Goal: Information Seeking & Learning: Learn about a topic

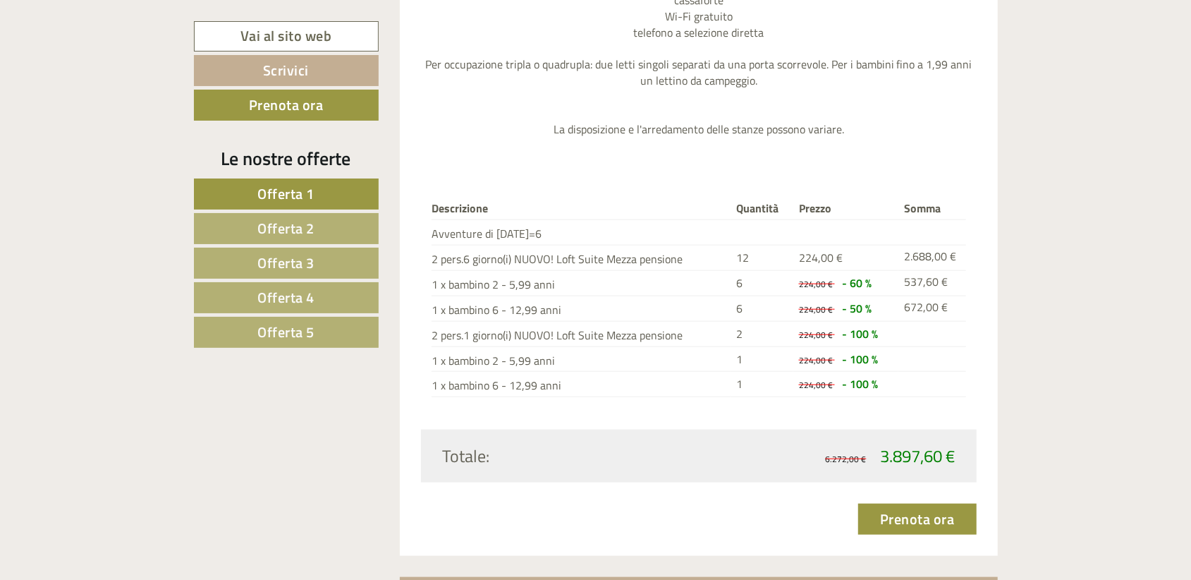
scroll to position [4442, 0]
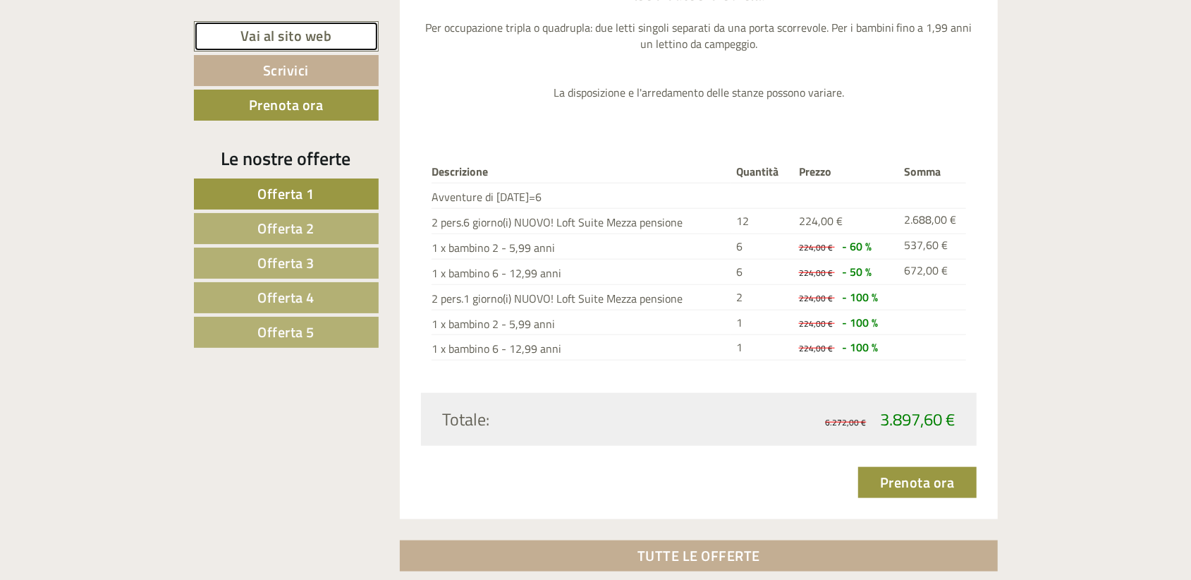
click at [313, 34] on link "Vai al sito web" at bounding box center [286, 36] width 185 height 30
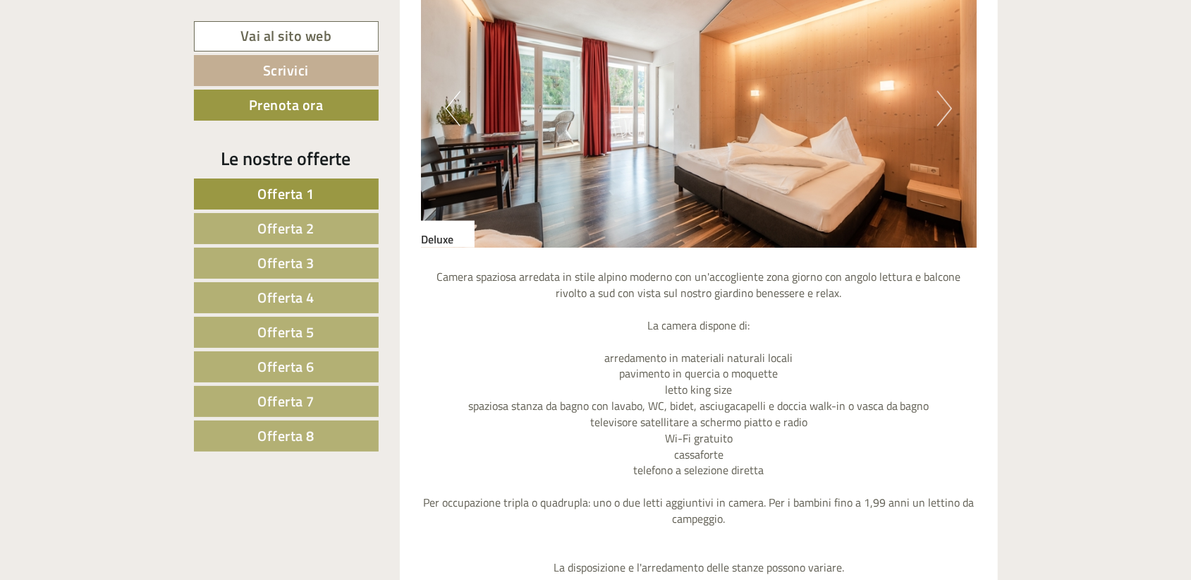
scroll to position [1058, 0]
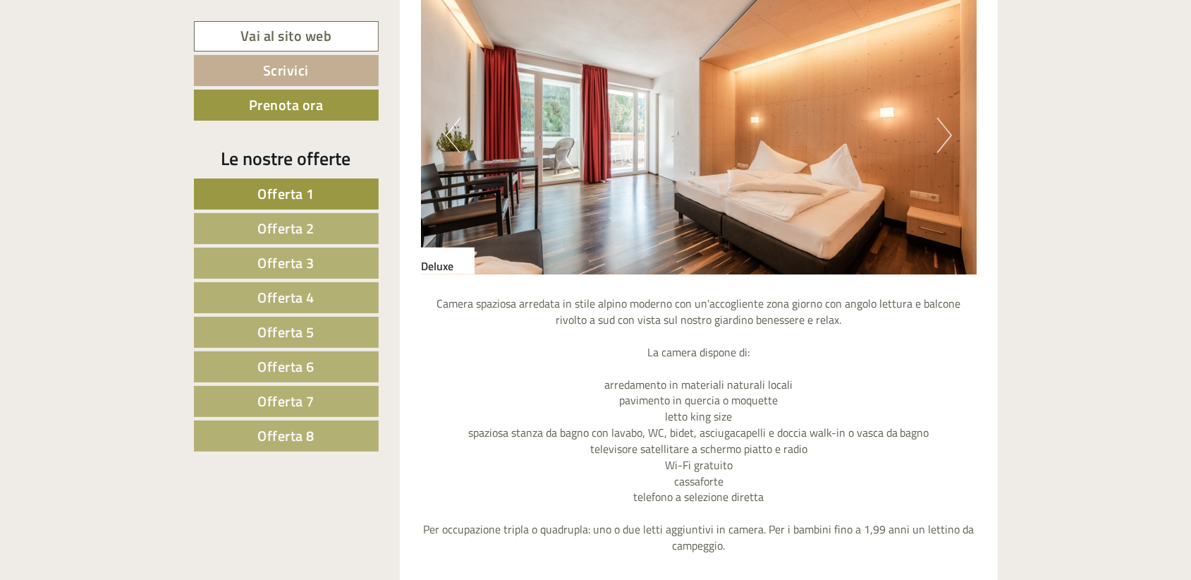
click at [300, 224] on span "Offerta 2" at bounding box center [285, 228] width 57 height 22
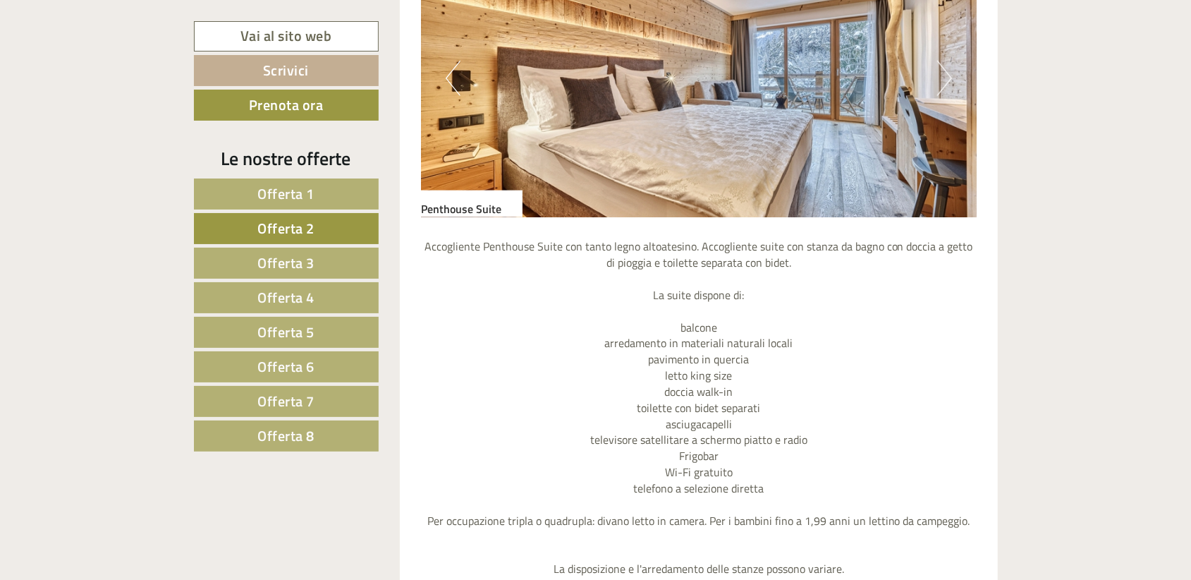
scroll to position [1044, 0]
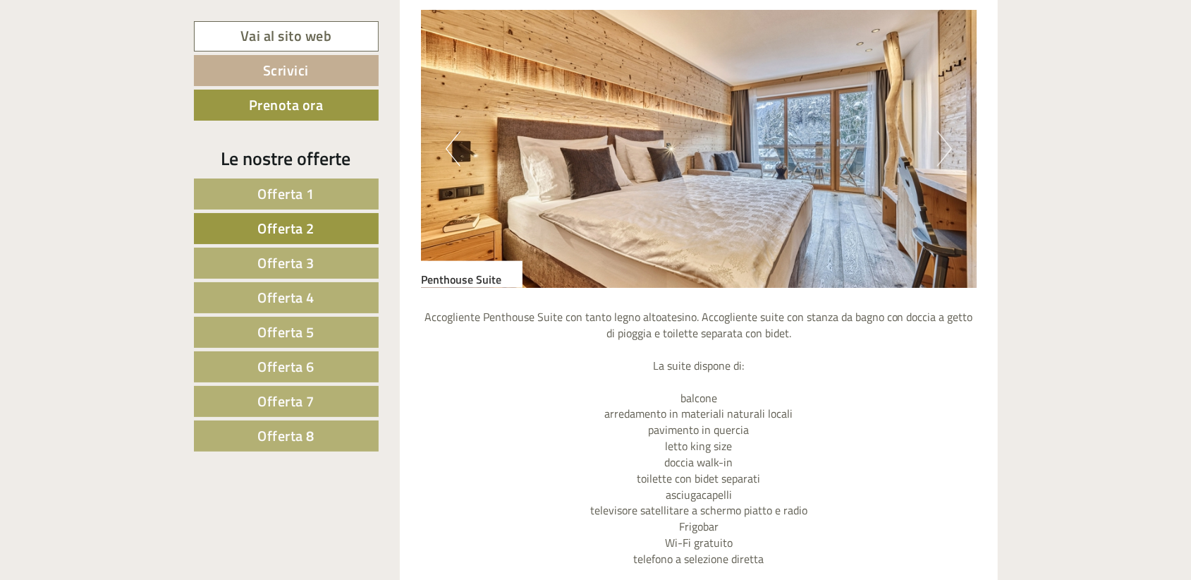
click at [938, 148] on button "Next" at bounding box center [944, 148] width 15 height 35
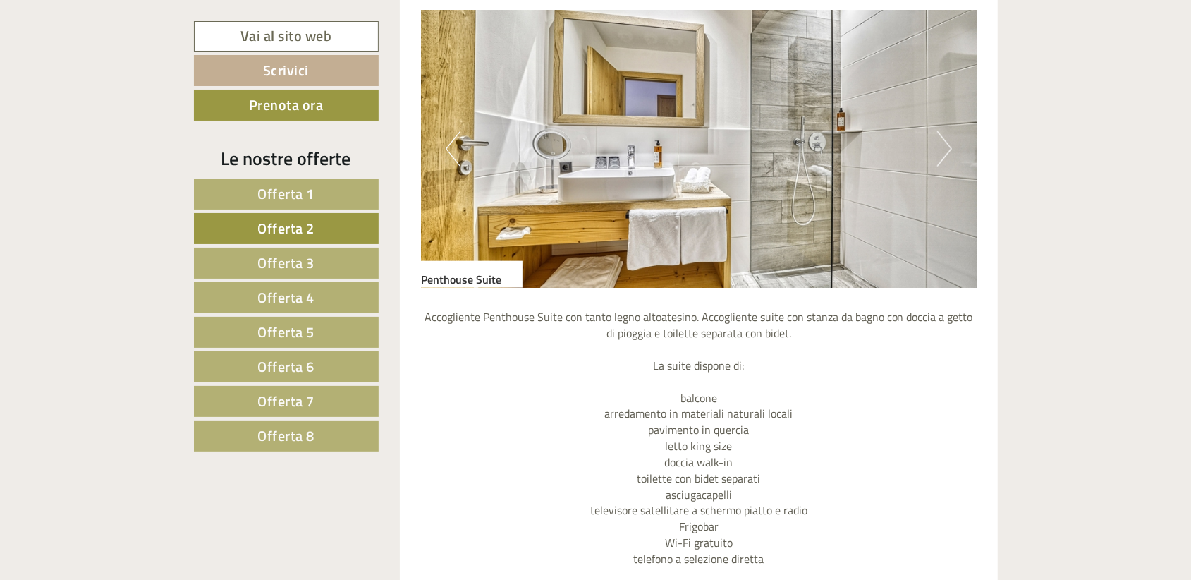
click at [938, 148] on button "Next" at bounding box center [944, 148] width 15 height 35
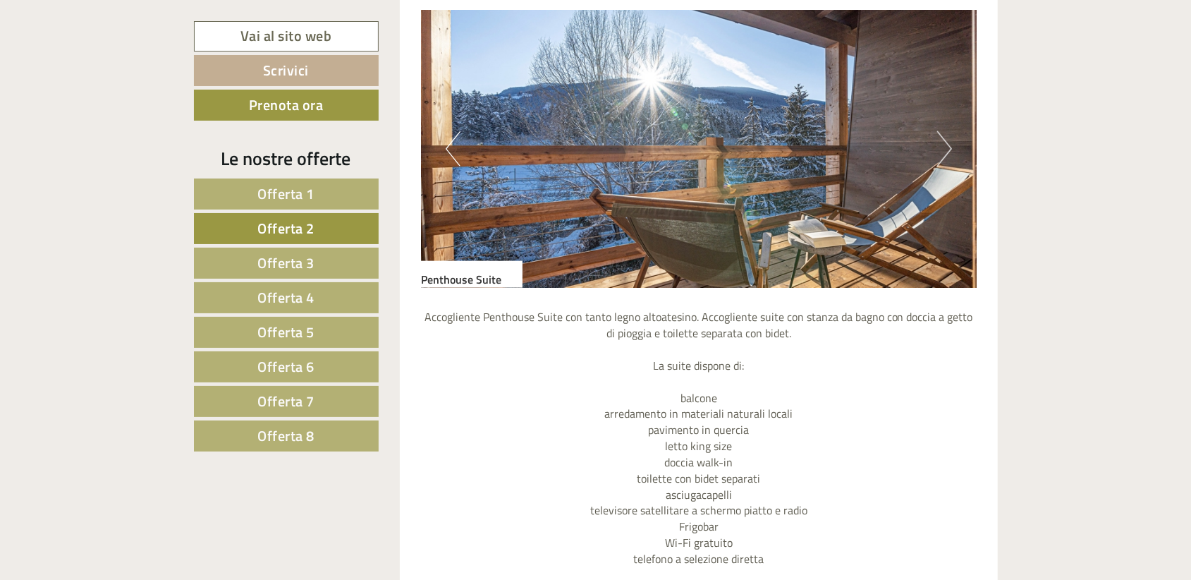
click at [938, 148] on button "Next" at bounding box center [944, 148] width 15 height 35
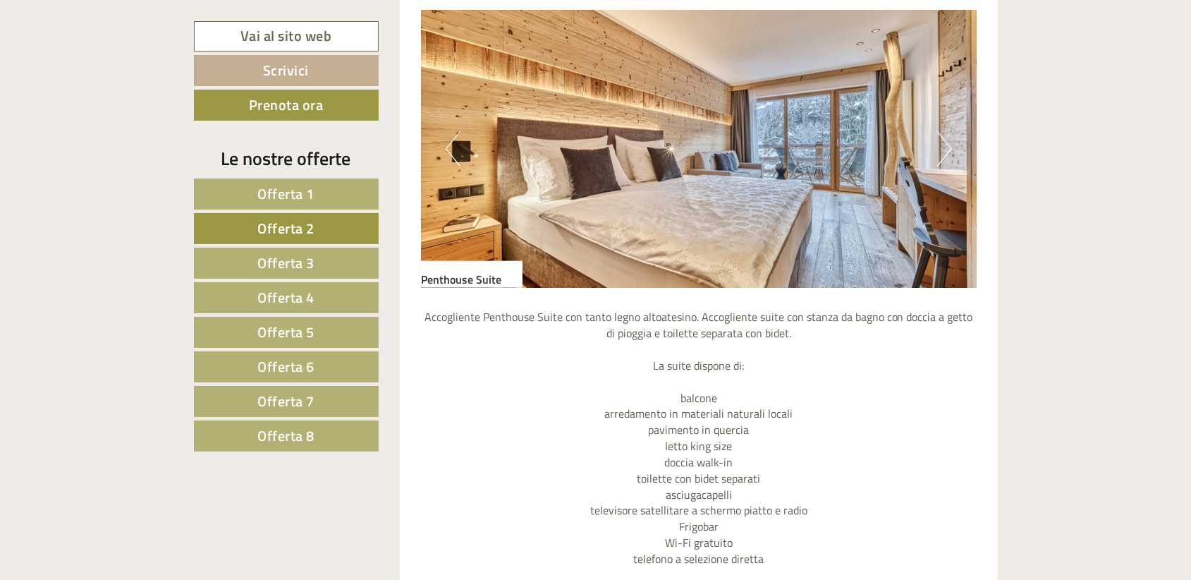
click at [315, 258] on link "Offerta 3" at bounding box center [286, 263] width 185 height 31
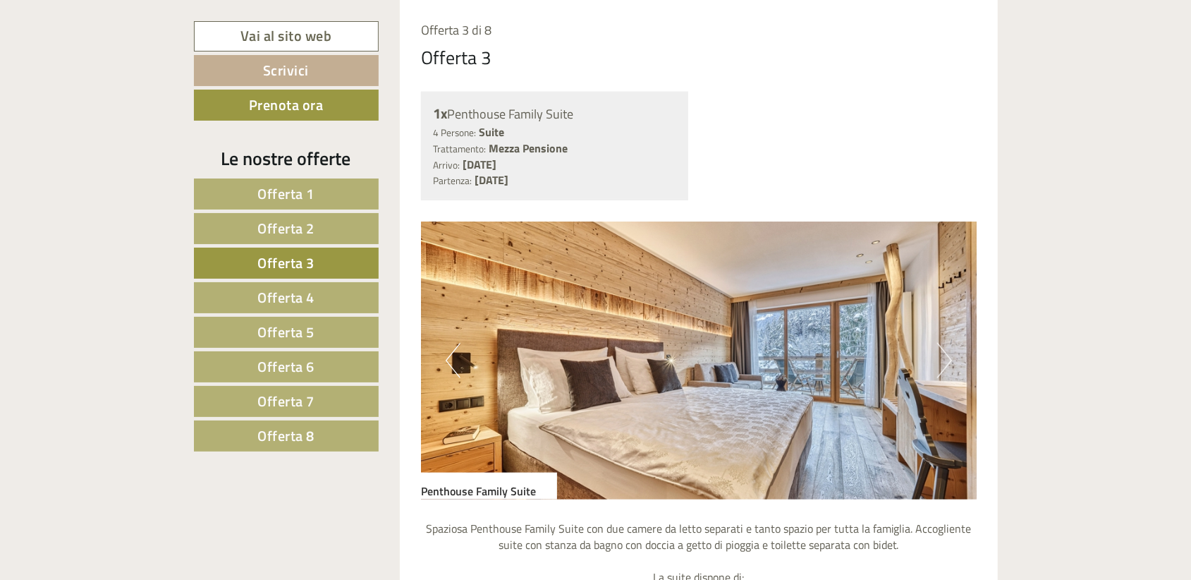
click at [327, 228] on link "Offerta 2" at bounding box center [286, 228] width 185 height 31
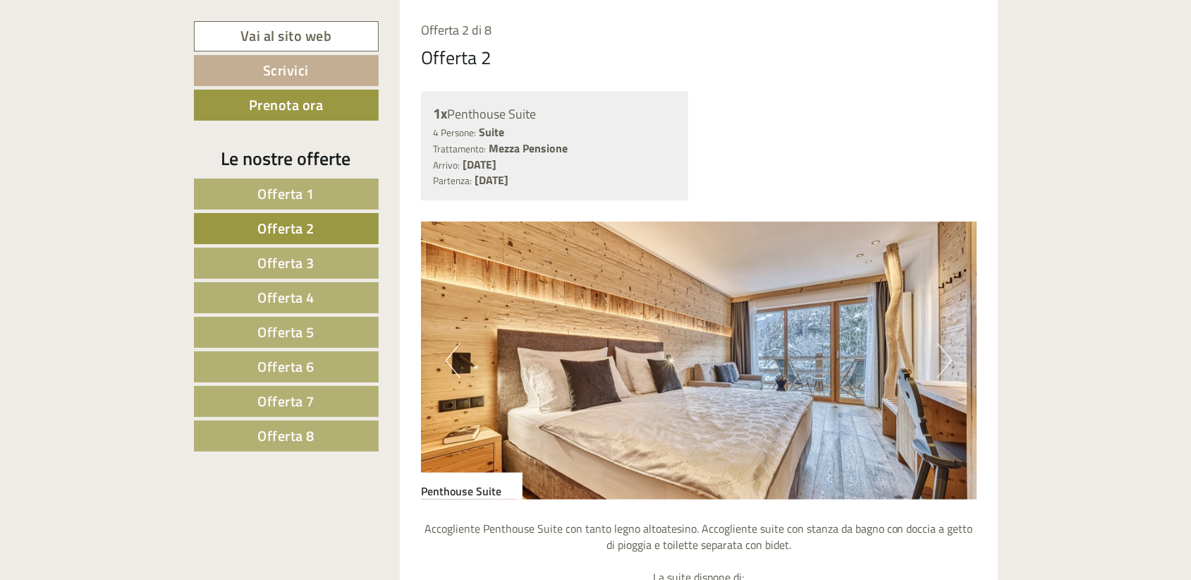
click at [329, 259] on link "Offerta 3" at bounding box center [286, 263] width 185 height 31
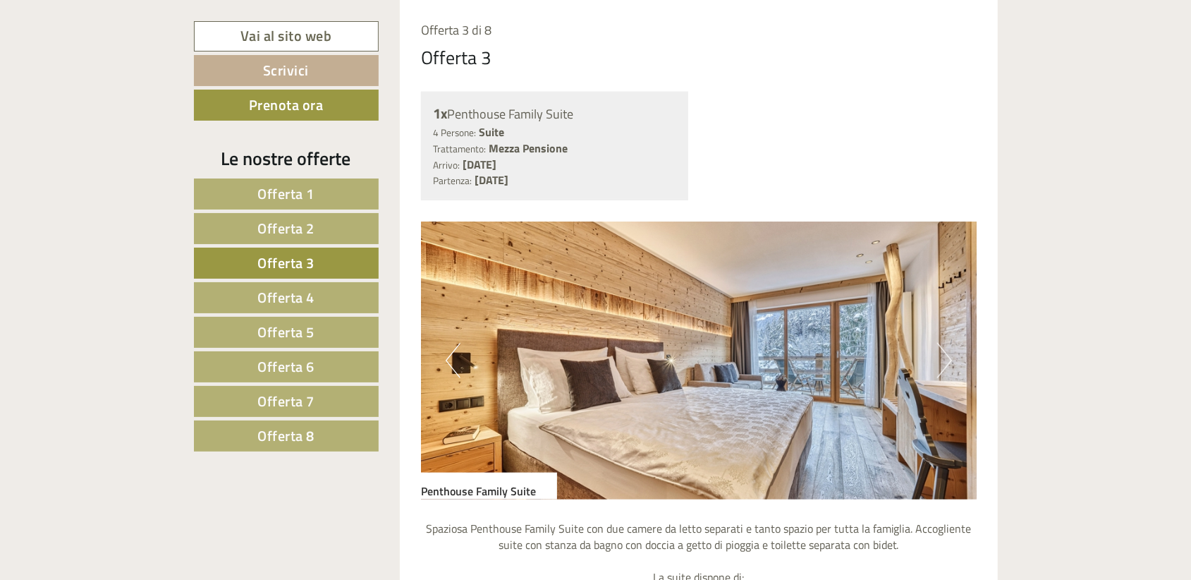
click at [947, 354] on button "Next" at bounding box center [944, 360] width 15 height 35
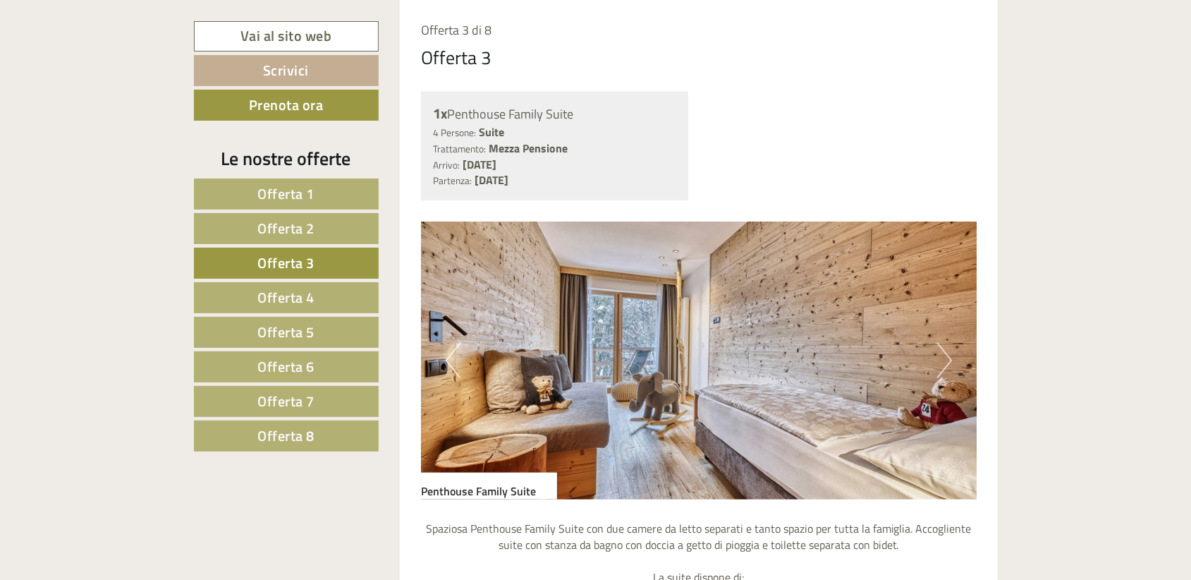
click at [947, 354] on button "Next" at bounding box center [944, 360] width 15 height 35
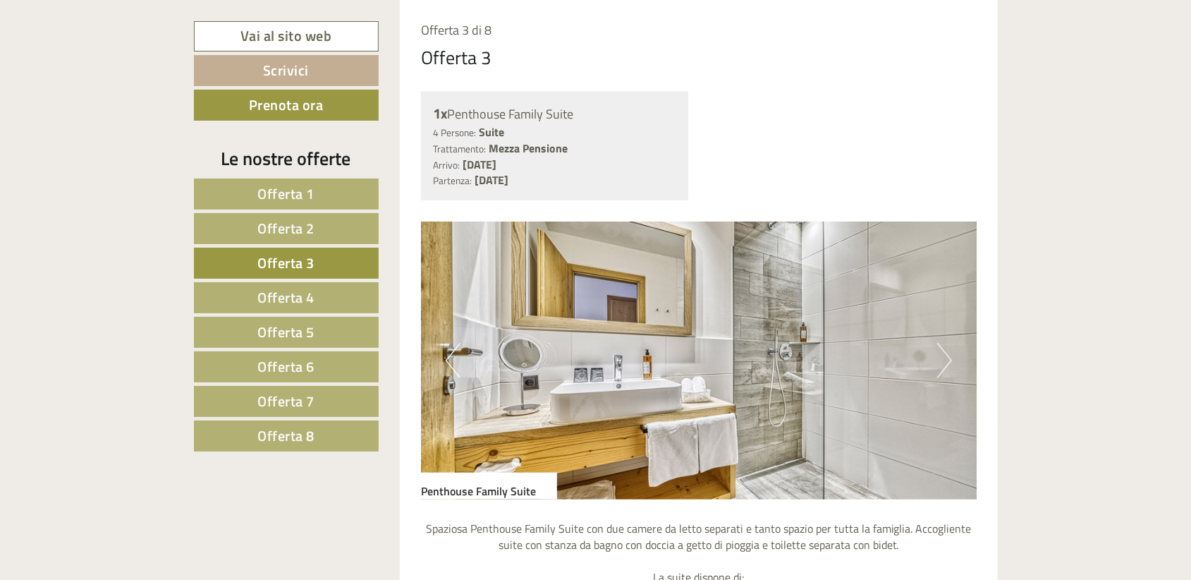
click at [947, 354] on button "Next" at bounding box center [944, 360] width 15 height 35
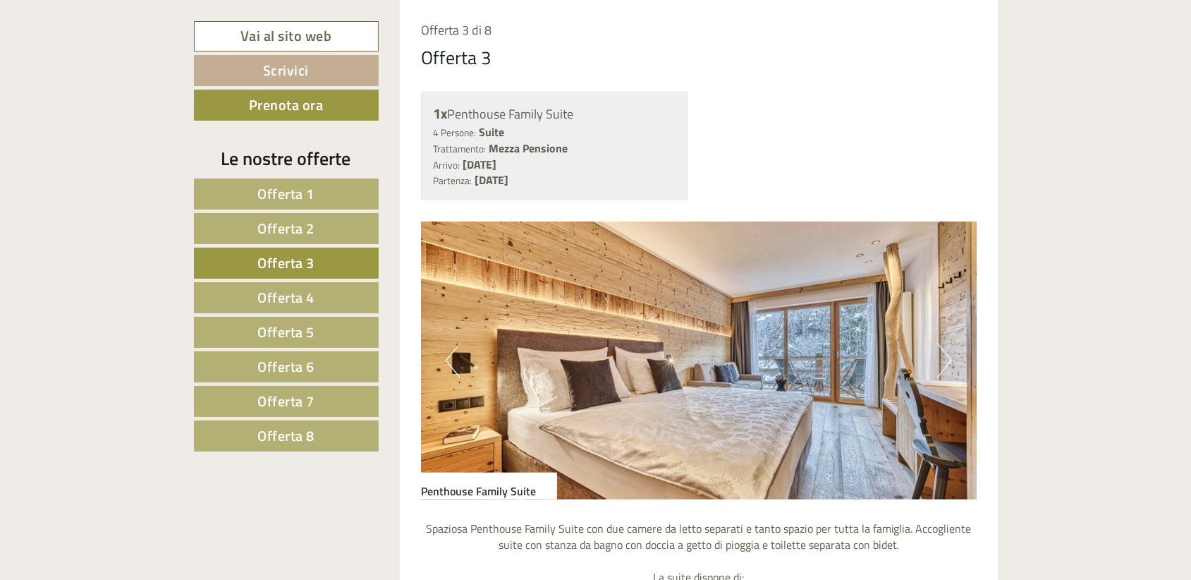
click at [947, 354] on button "Next" at bounding box center [944, 360] width 15 height 35
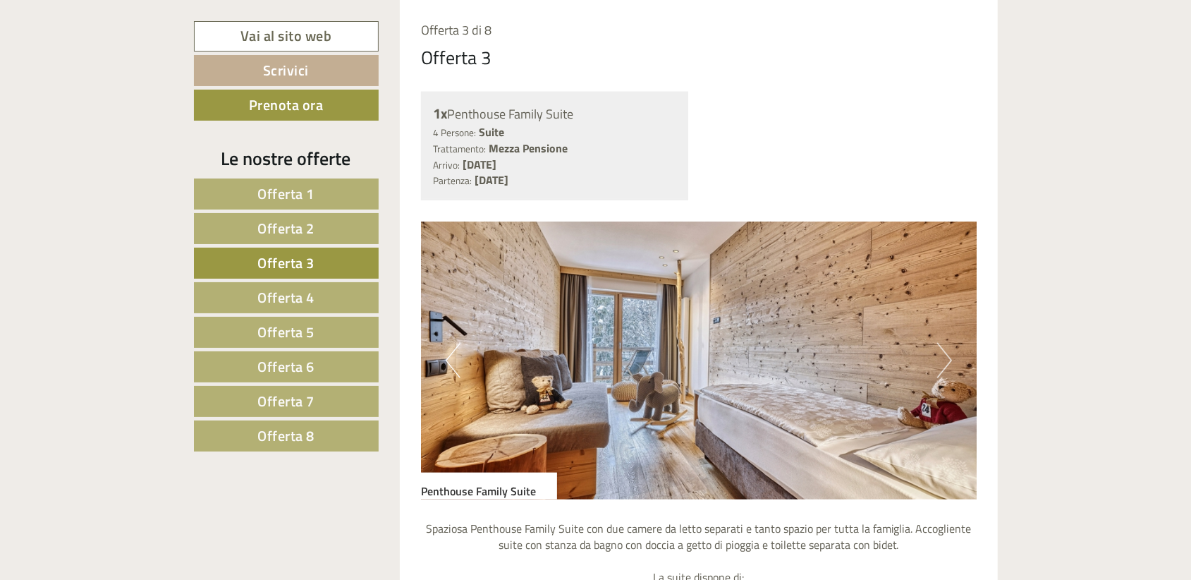
click at [222, 295] on link "Offerta 4" at bounding box center [286, 297] width 185 height 31
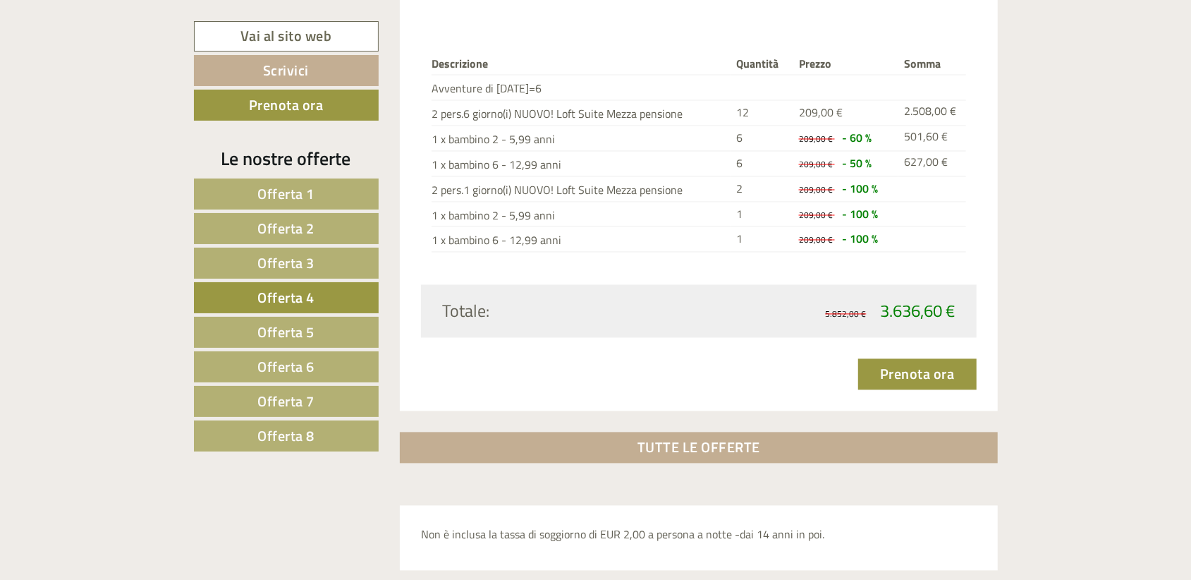
scroll to position [1749, 0]
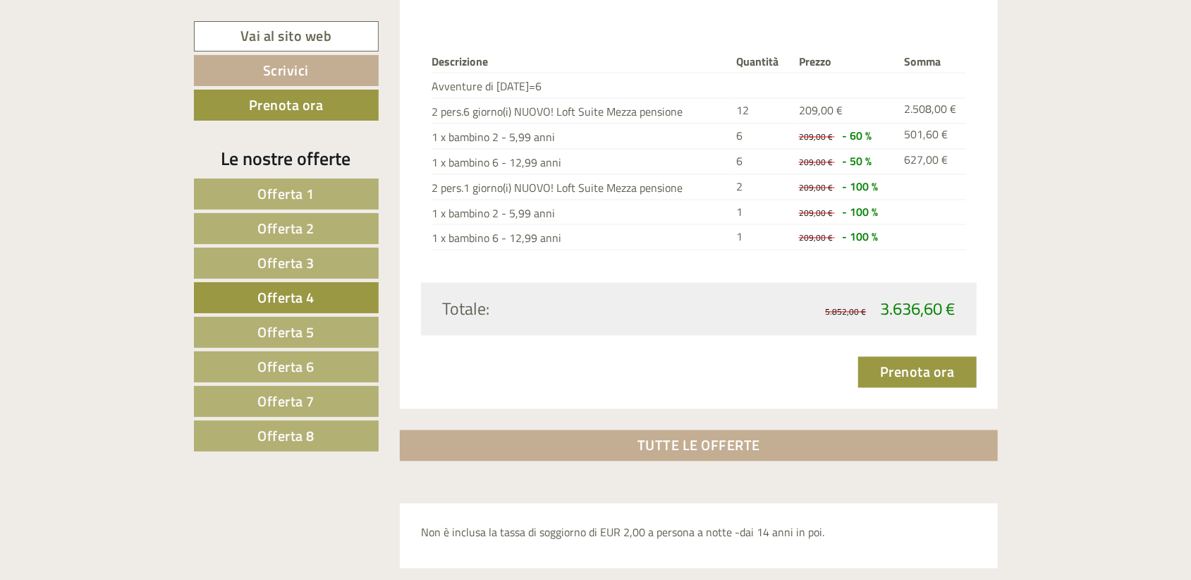
click at [281, 326] on span "Offerta 5" at bounding box center [285, 332] width 57 height 22
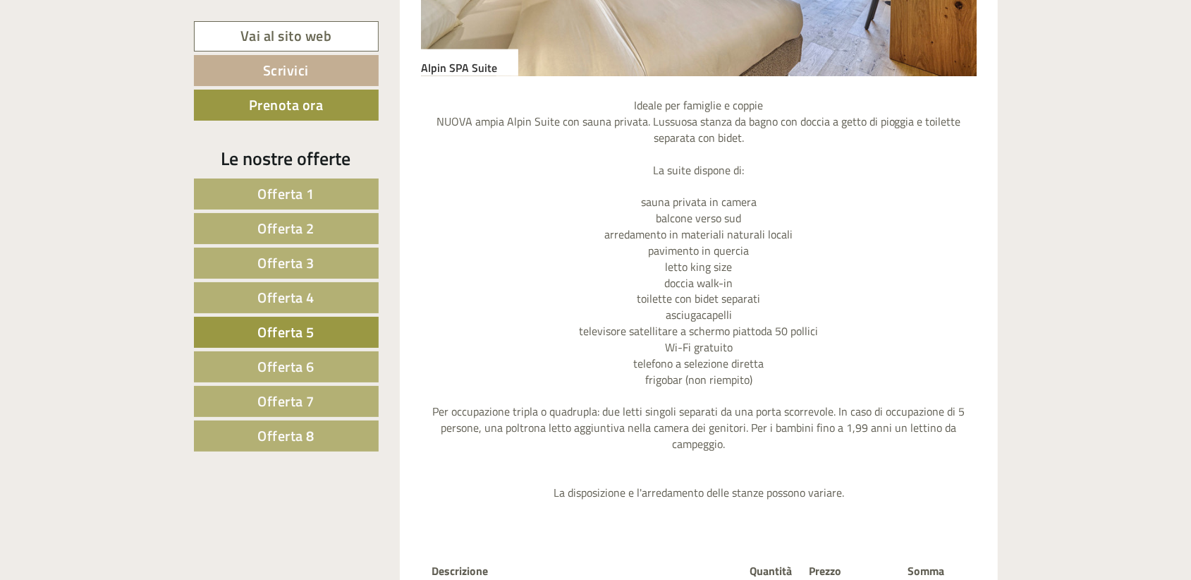
click at [330, 365] on link "Offerta 6" at bounding box center [286, 366] width 185 height 31
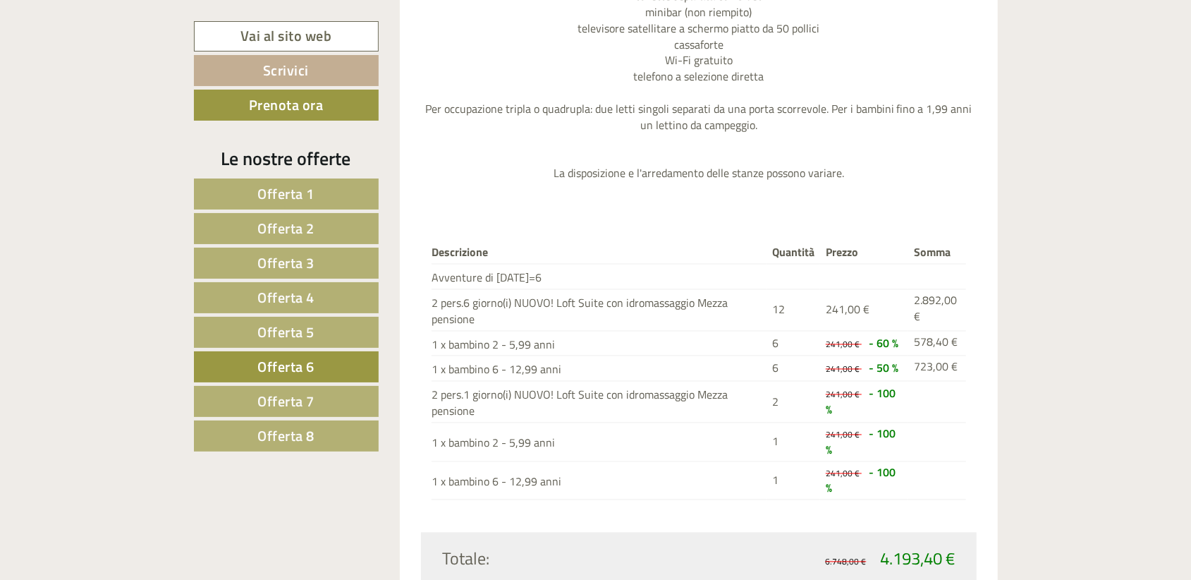
scroll to position [1608, 0]
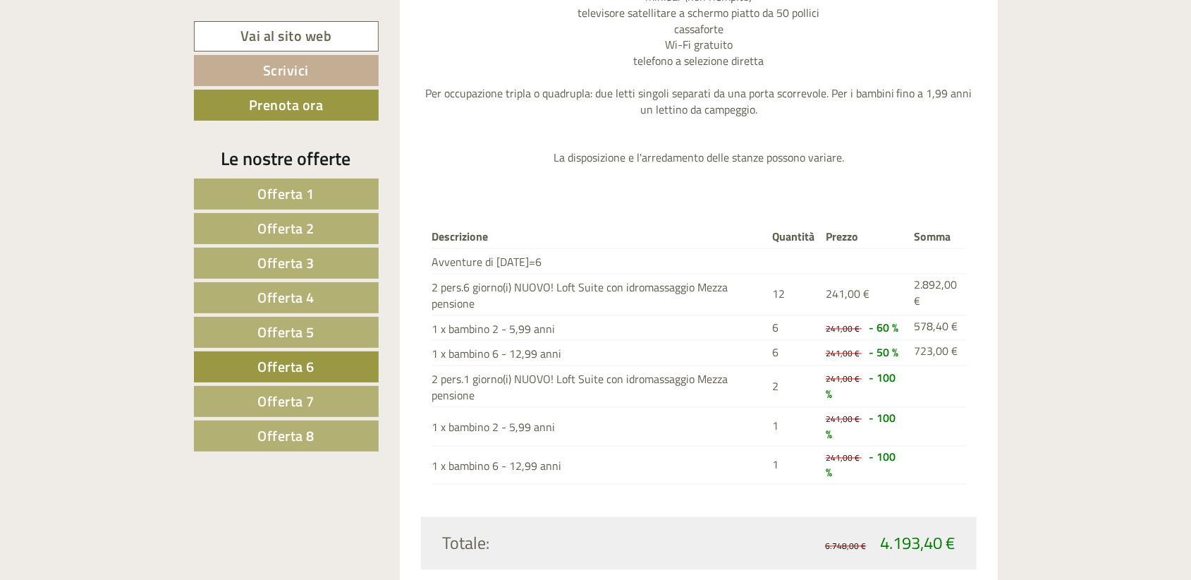
click at [276, 390] on span "Offerta 7" at bounding box center [285, 401] width 57 height 22
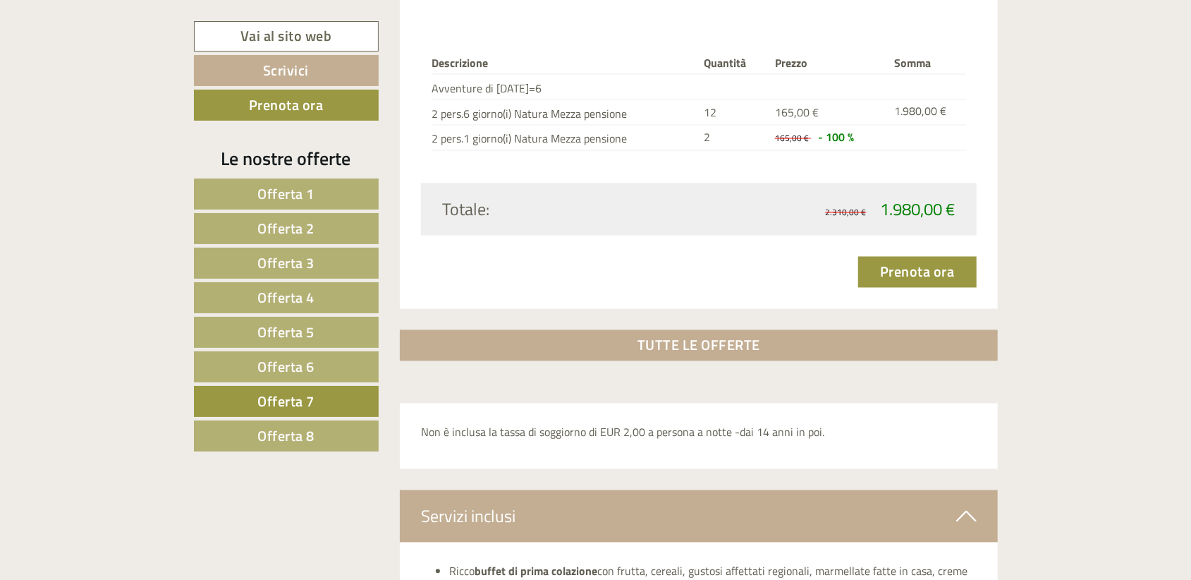
scroll to position [1679, 0]
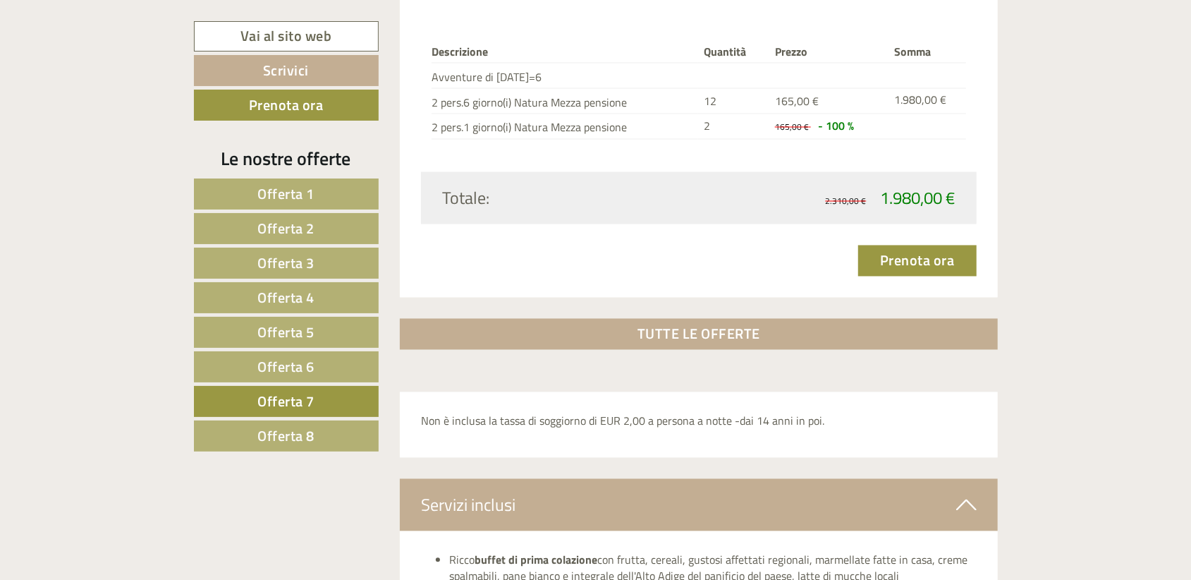
click at [262, 436] on span "Offerta 8" at bounding box center [285, 436] width 57 height 22
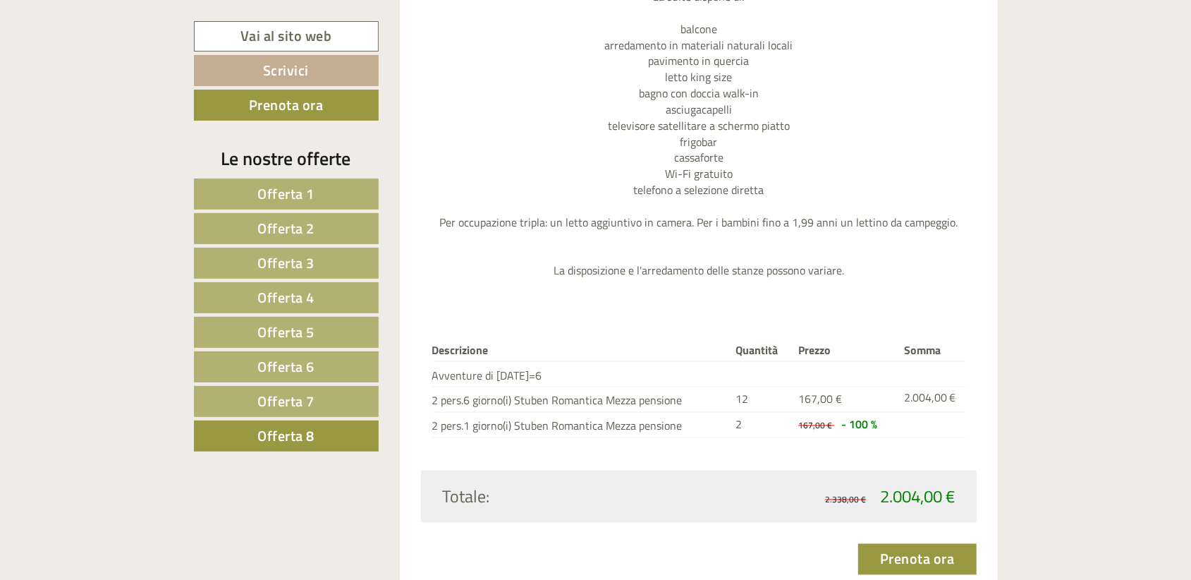
scroll to position [903, 0]
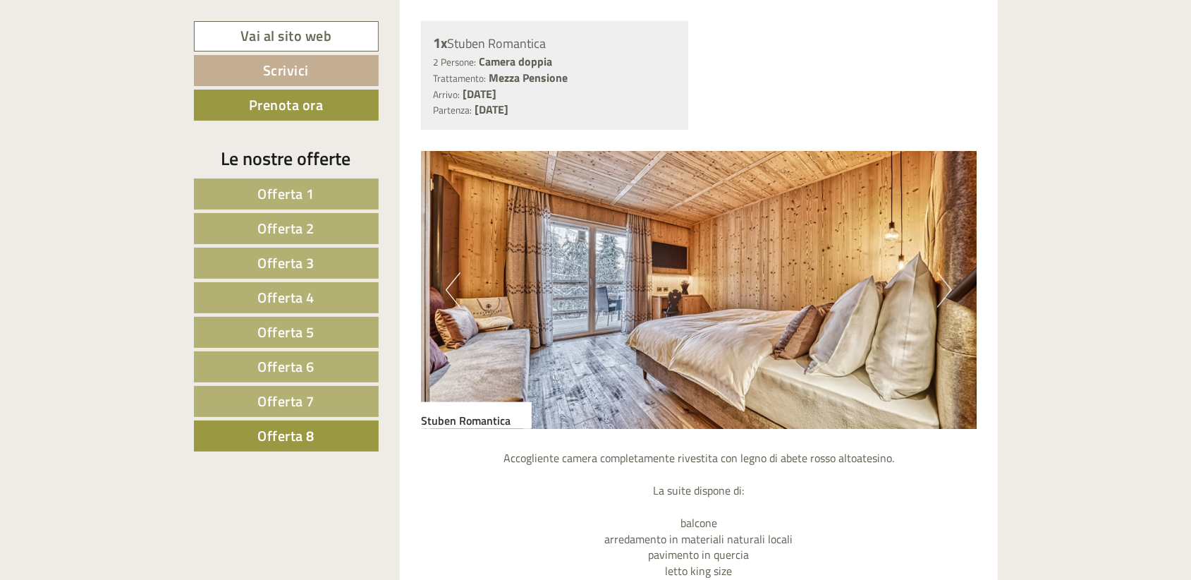
click at [948, 293] on button "Next" at bounding box center [944, 289] width 15 height 35
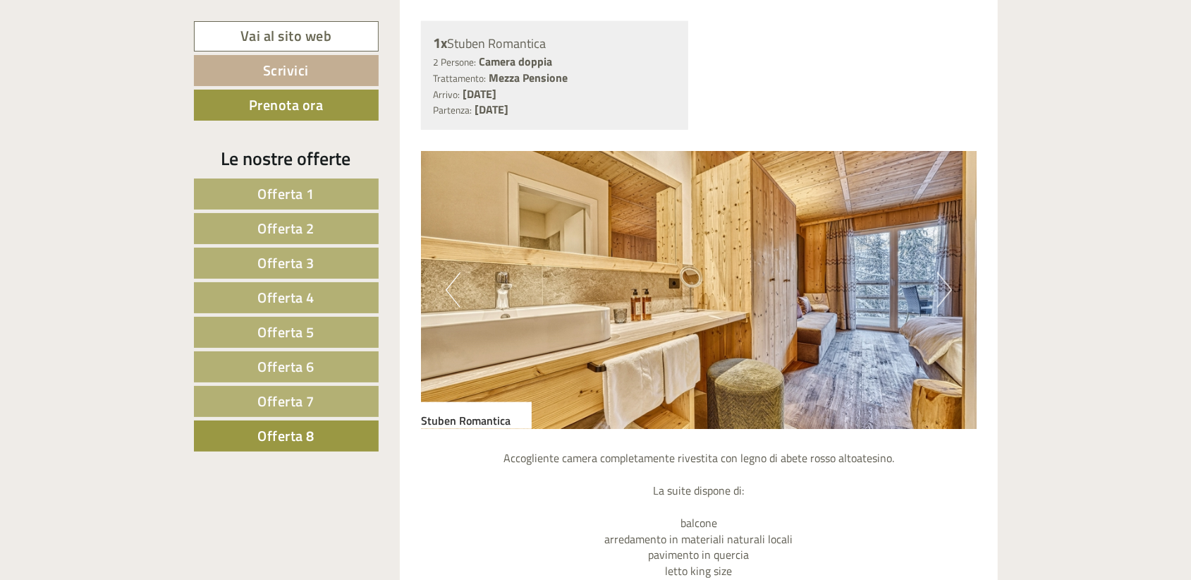
click at [948, 293] on button "Next" at bounding box center [944, 289] width 15 height 35
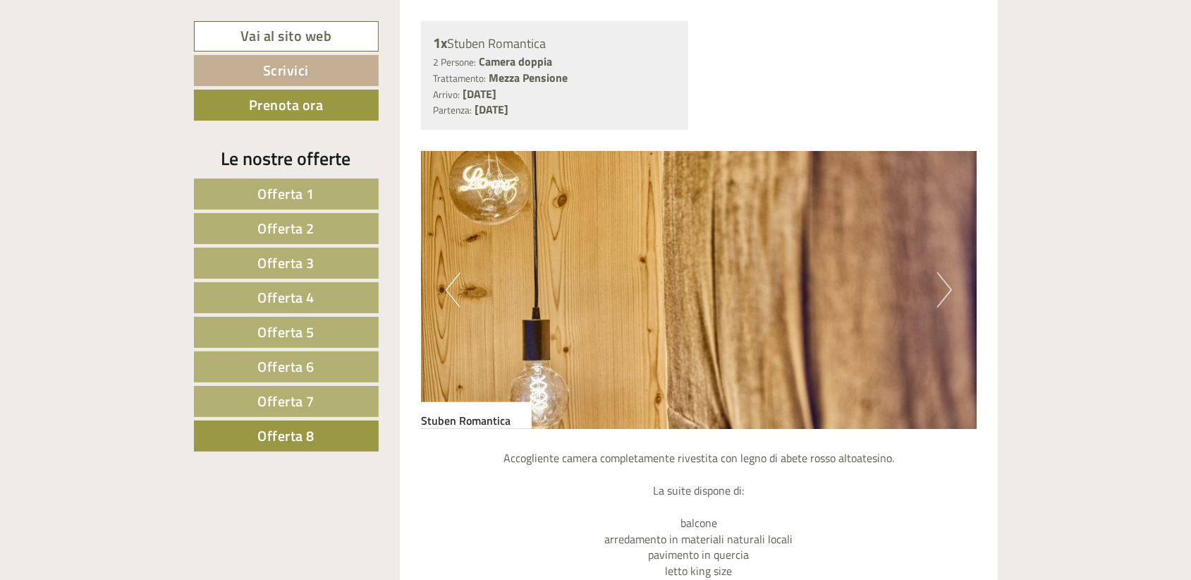
click at [948, 293] on button "Next" at bounding box center [944, 289] width 15 height 35
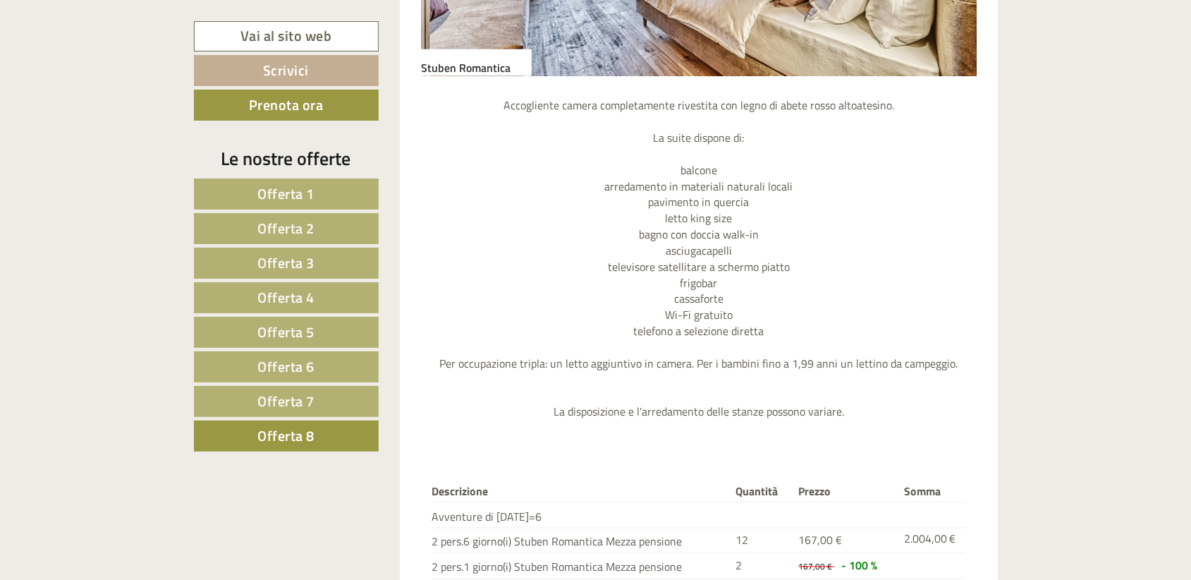
click at [323, 386] on link "Offerta 7" at bounding box center [286, 401] width 185 height 31
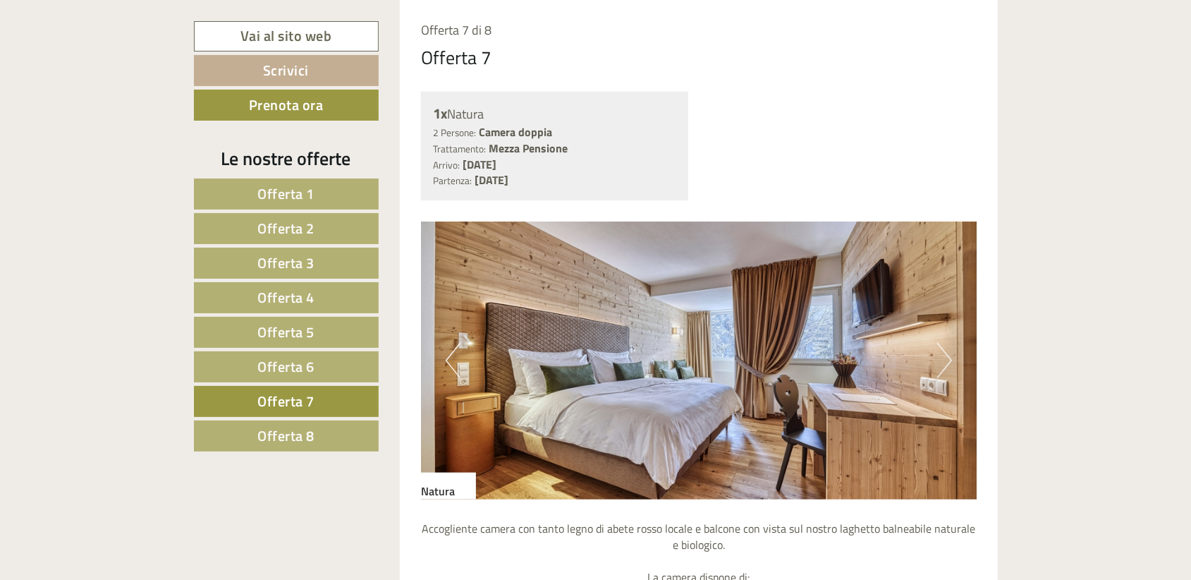
click at [944, 361] on button "Next" at bounding box center [944, 360] width 15 height 35
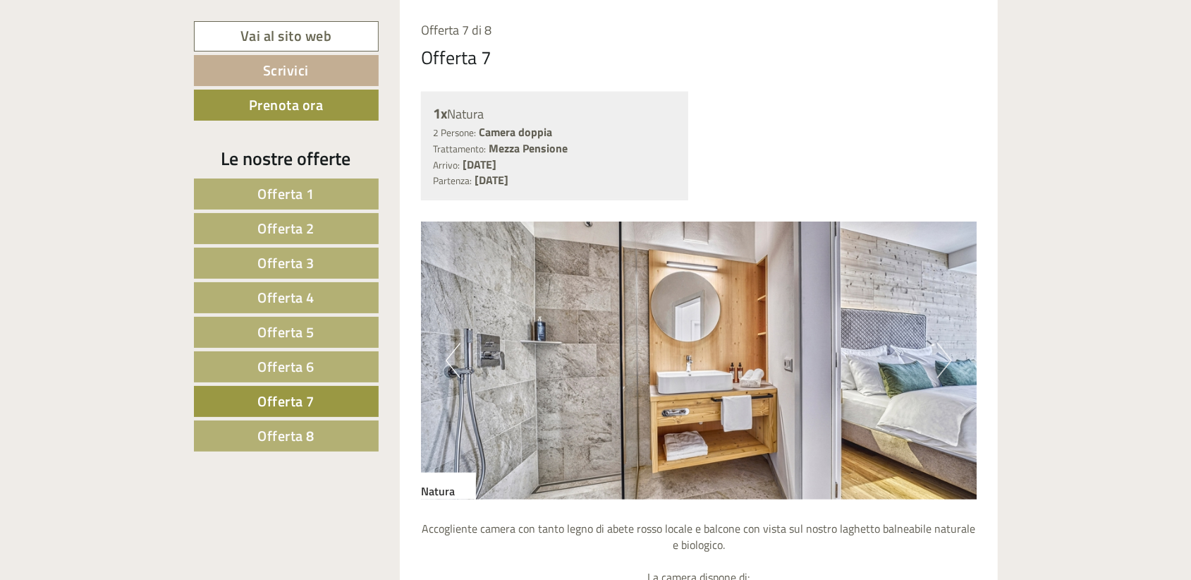
click at [944, 361] on button "Next" at bounding box center [944, 360] width 15 height 35
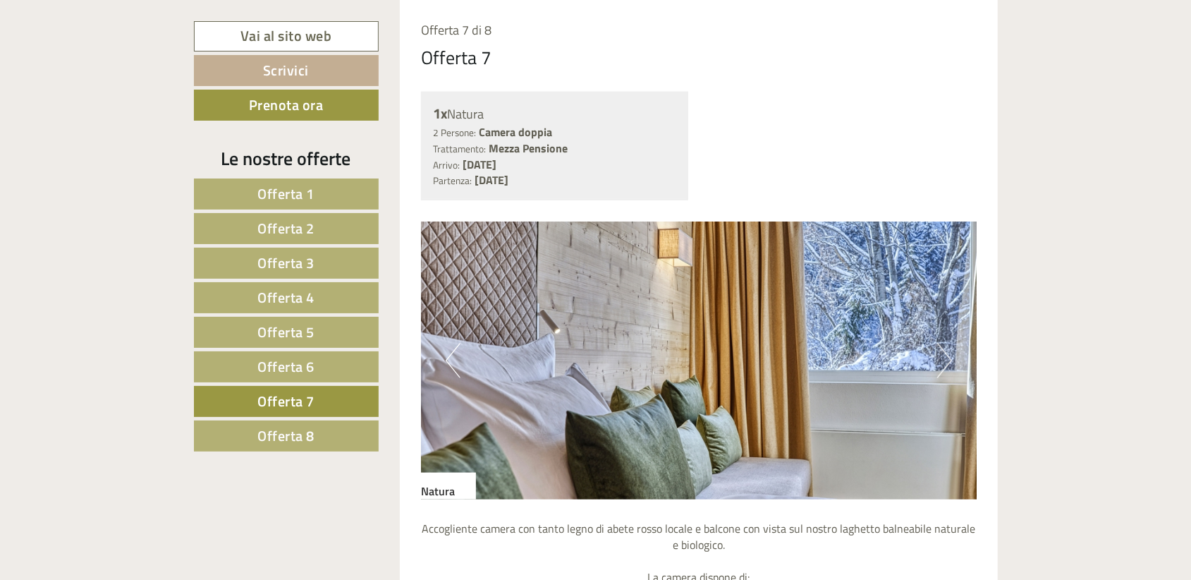
click at [944, 361] on button "Next" at bounding box center [944, 360] width 15 height 35
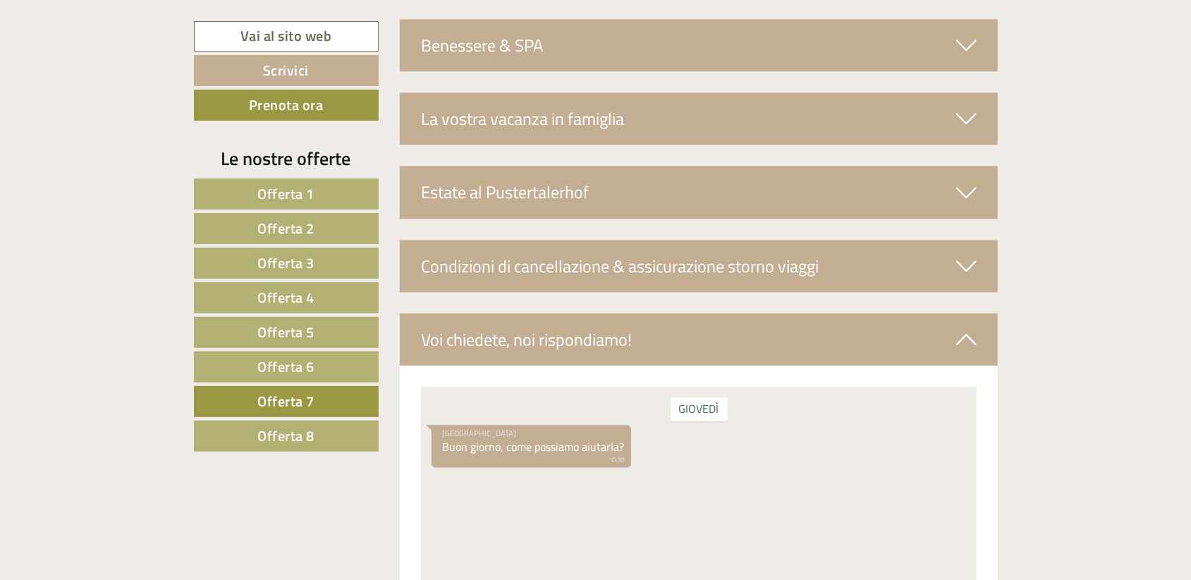
scroll to position [2173, 0]
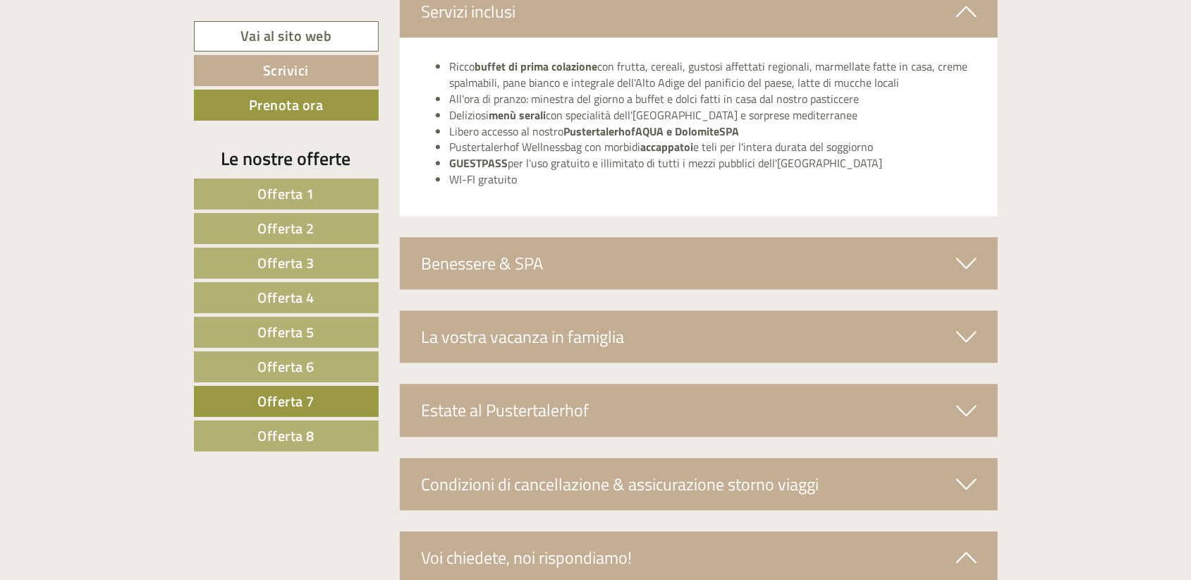
click at [903, 408] on div "Estate al Pustertalerhof" at bounding box center [699, 410] width 598 height 52
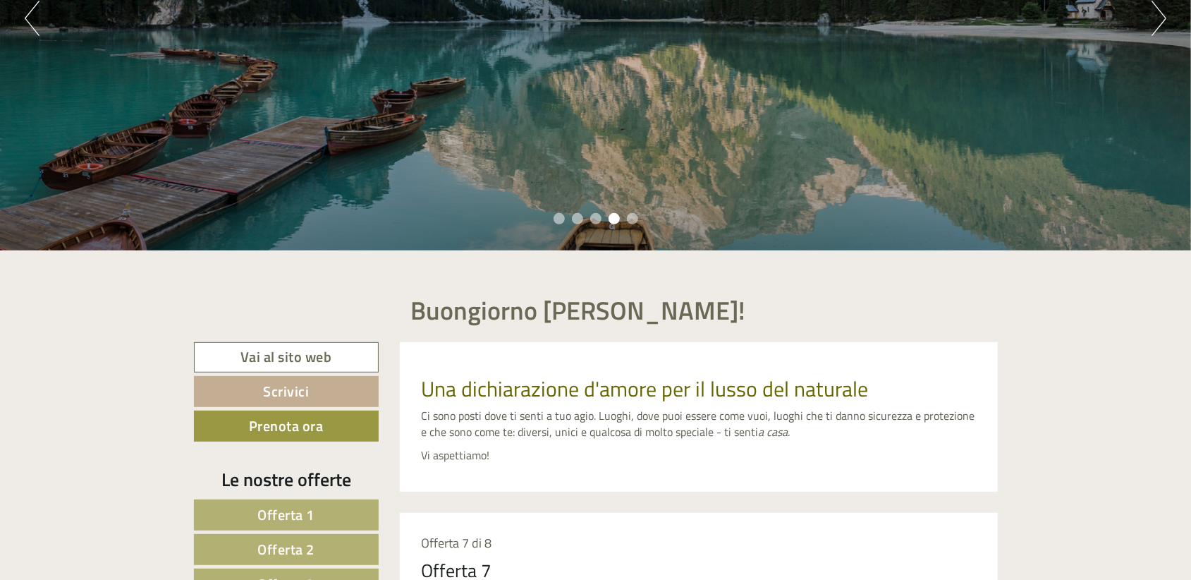
scroll to position [109, 0]
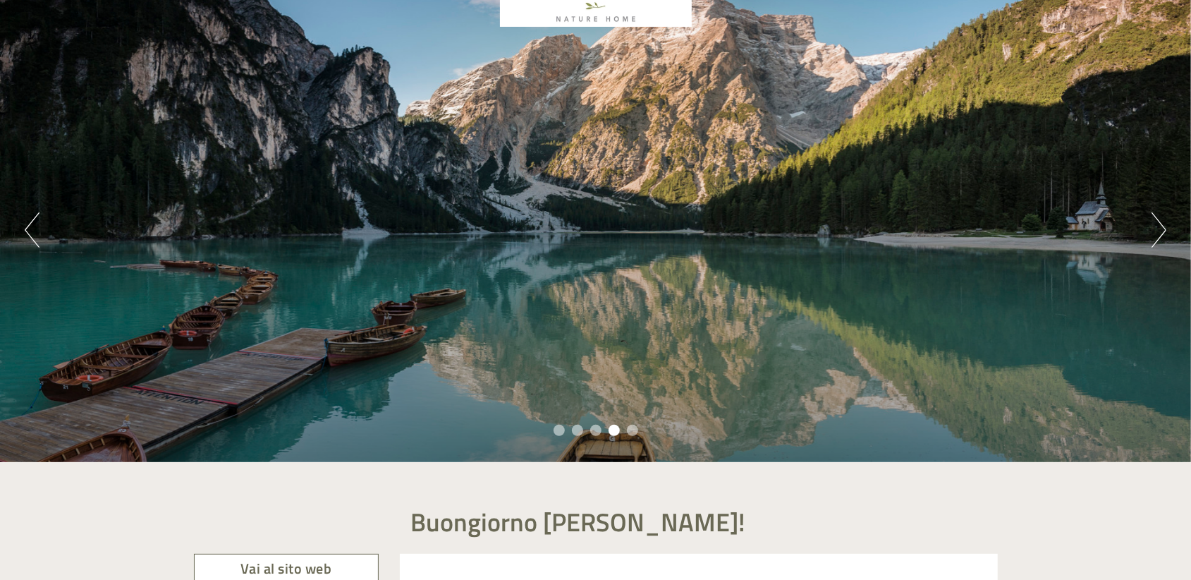
click at [1145, 226] on div "Previous Next 1 2 3 4 5" at bounding box center [595, 229] width 1191 height 465
click at [1156, 234] on button "Next" at bounding box center [1159, 229] width 15 height 35
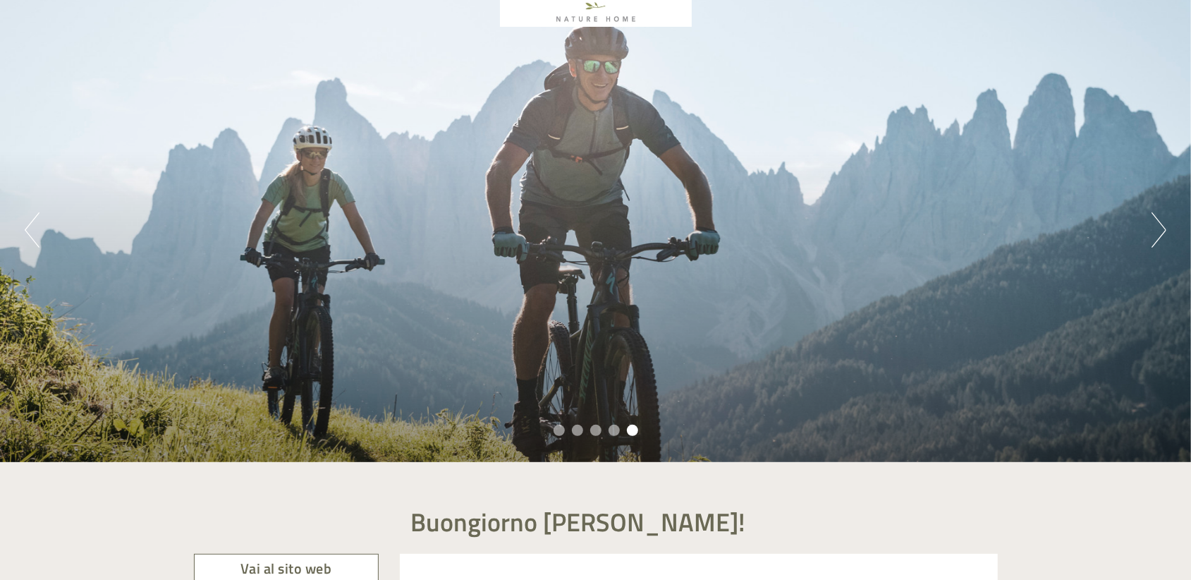
click at [1156, 234] on button "Next" at bounding box center [1159, 229] width 15 height 35
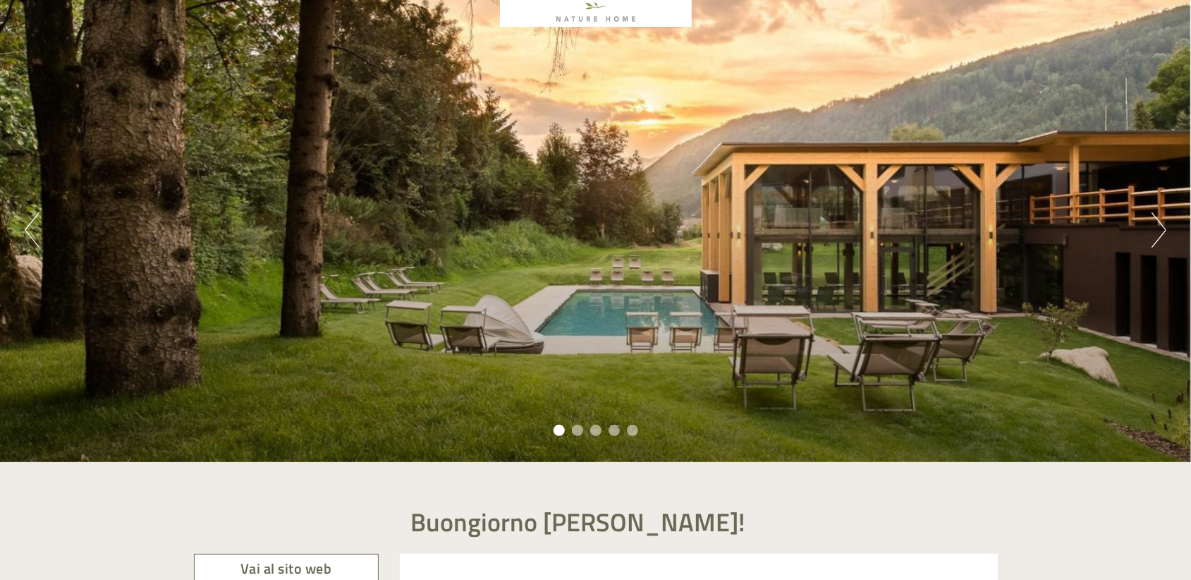
click at [1156, 234] on button "Next" at bounding box center [1159, 229] width 15 height 35
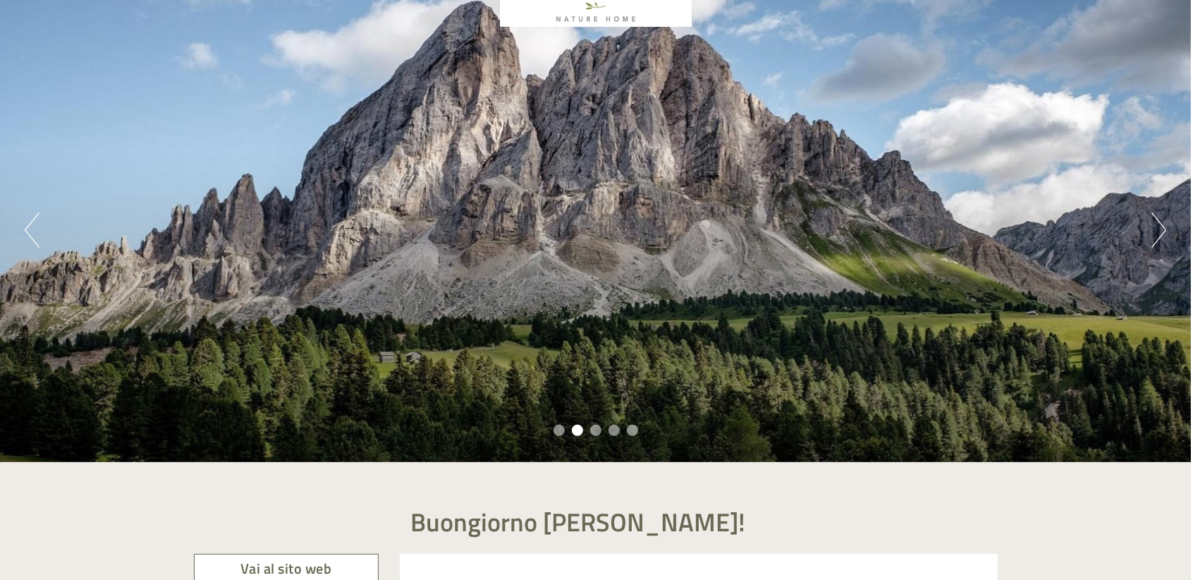
click at [1156, 234] on button "Next" at bounding box center [1159, 229] width 15 height 35
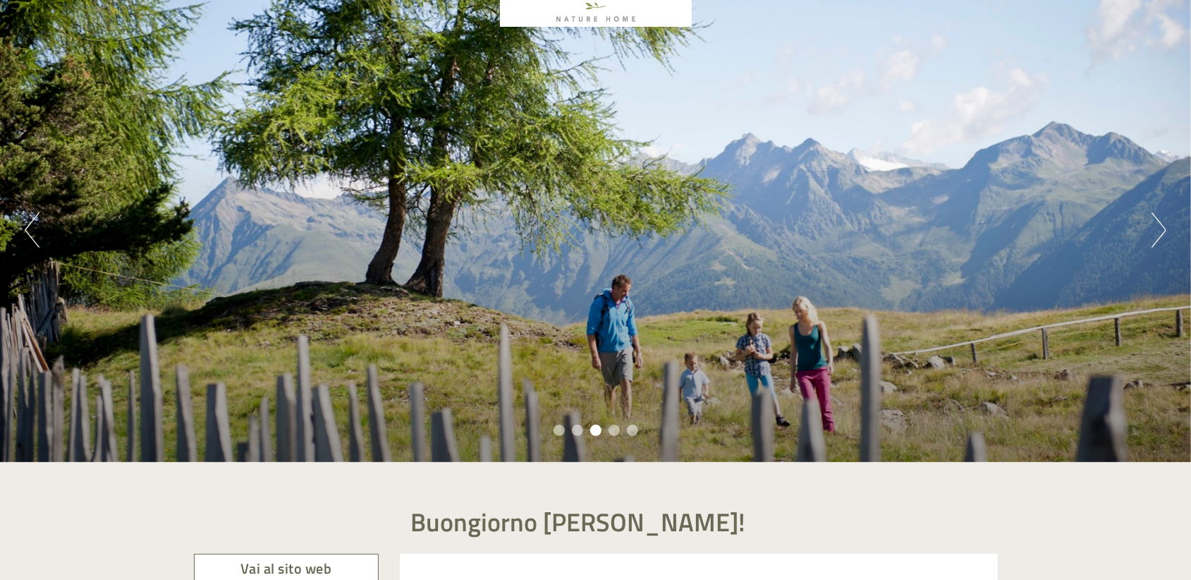
click at [1156, 234] on button "Next" at bounding box center [1159, 229] width 15 height 35
